Goal: Navigation & Orientation: Find specific page/section

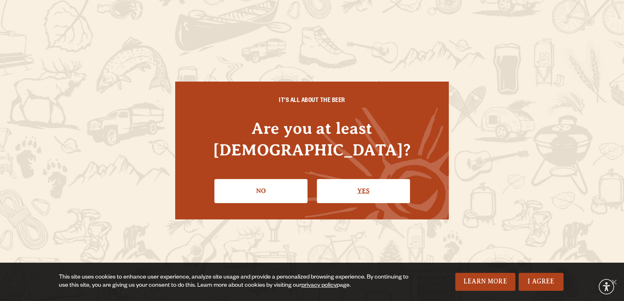
click at [347, 185] on link "Yes" at bounding box center [363, 191] width 93 height 24
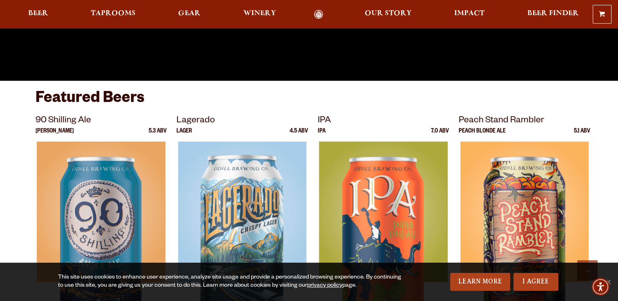
scroll to position [286, 0]
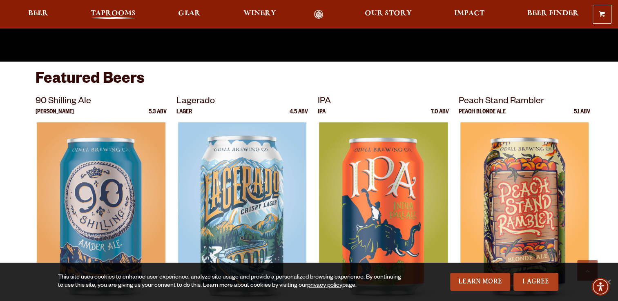
click at [112, 12] on span "Taprooms" at bounding box center [113, 13] width 45 height 7
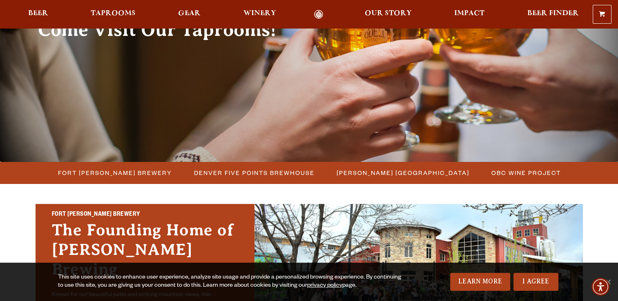
scroll to position [123, 0]
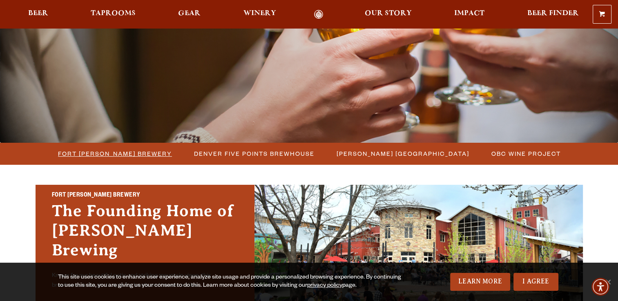
click at [143, 153] on span "Fort [PERSON_NAME] Brewery" at bounding box center [115, 154] width 114 height 12
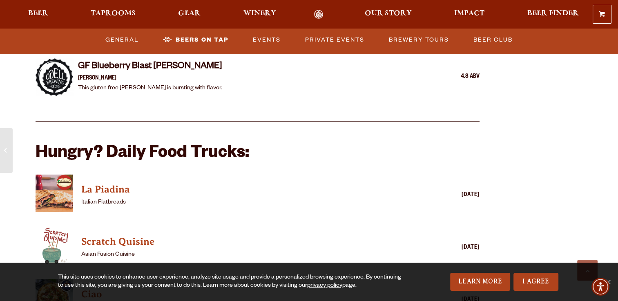
scroll to position [1715, 0]
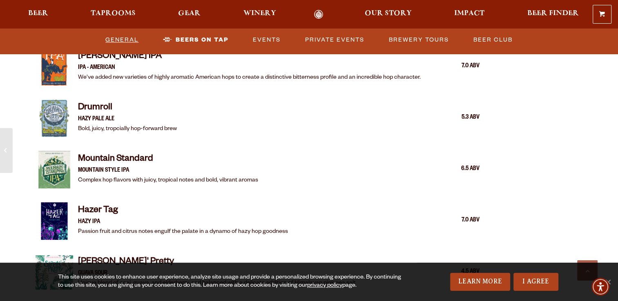
click at [124, 41] on link "General" at bounding box center [122, 40] width 40 height 19
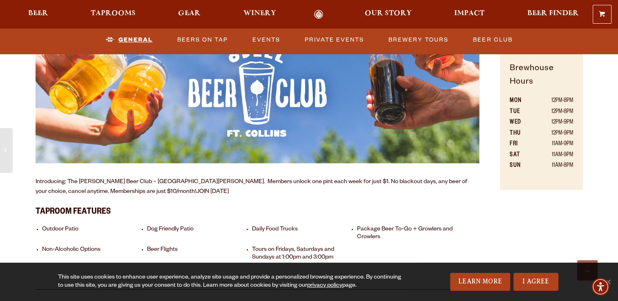
scroll to position [517, 0]
